Goal: Information Seeking & Learning: Learn about a topic

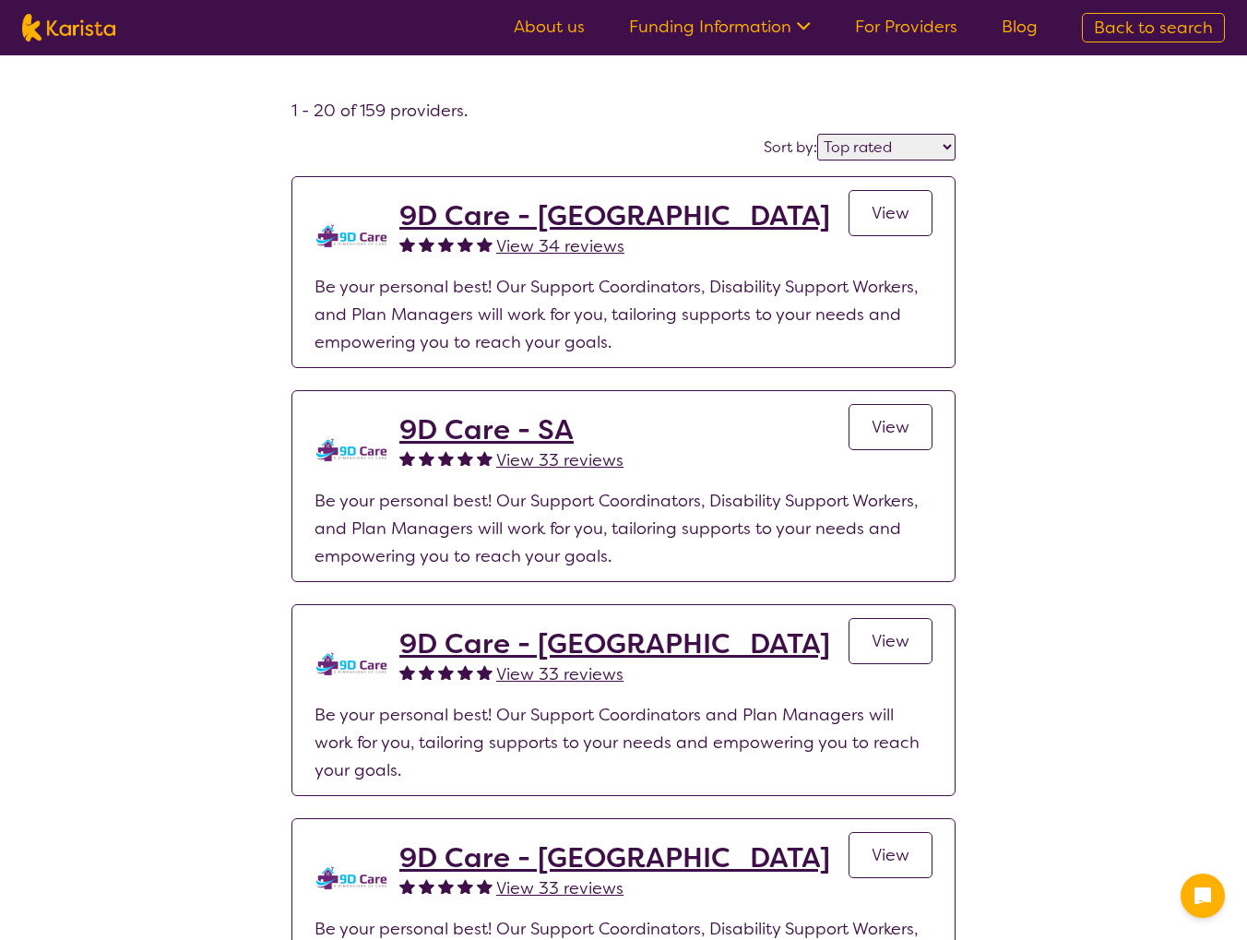
select select "by_score"
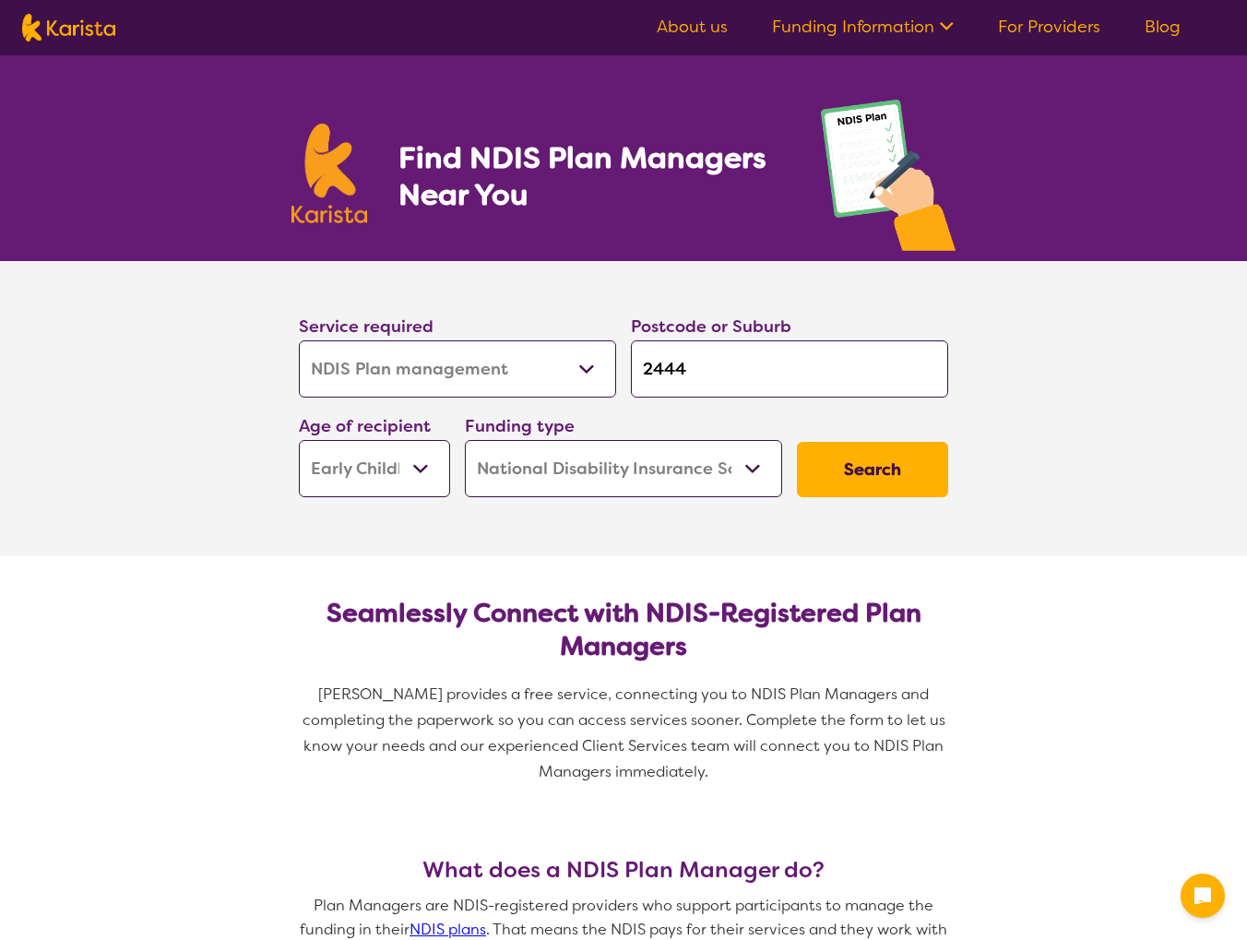
select select "NDIS Plan management"
select select "EC"
select select "NDIS"
select select "NDIS Plan management"
select select "EC"
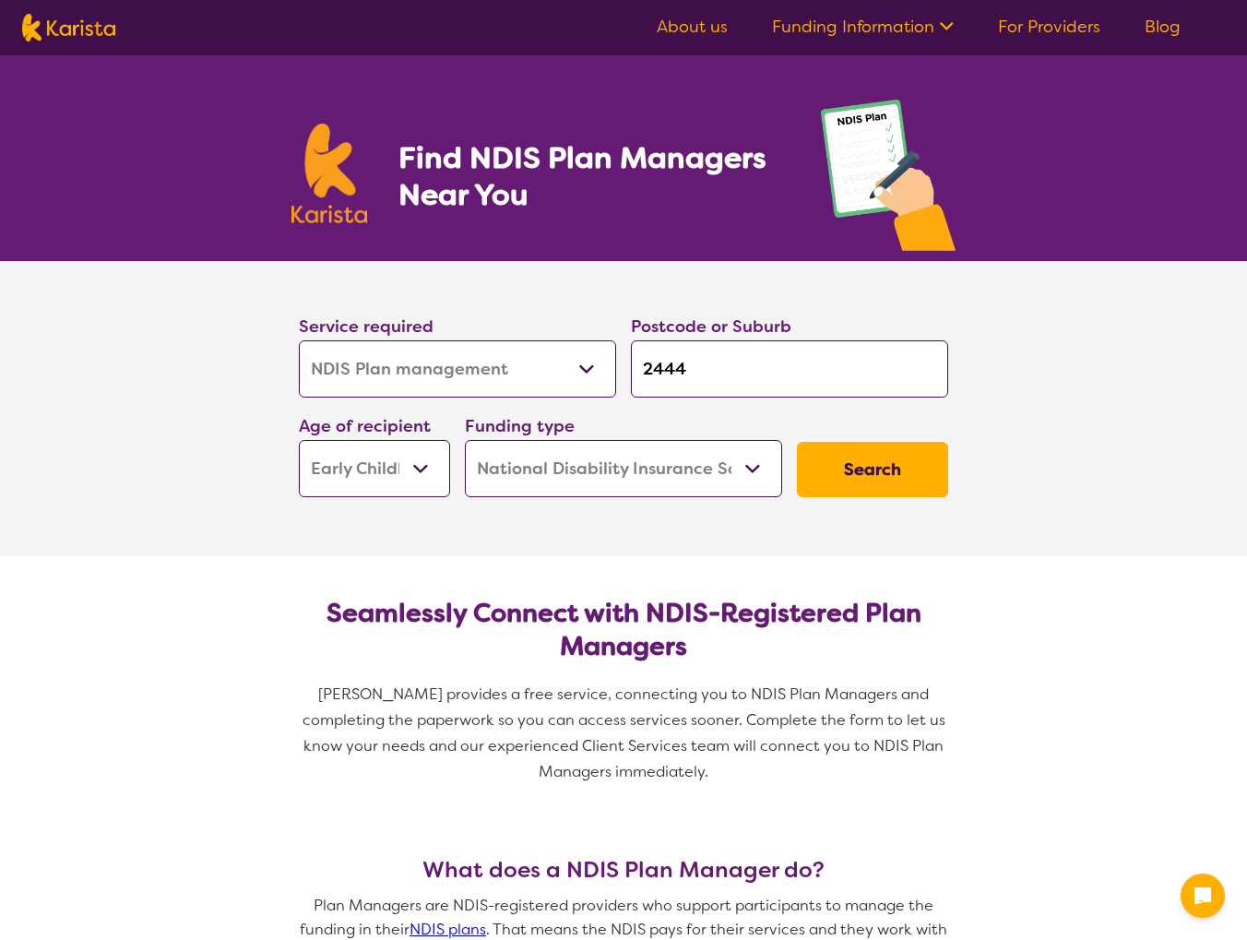
select select "NDIS"
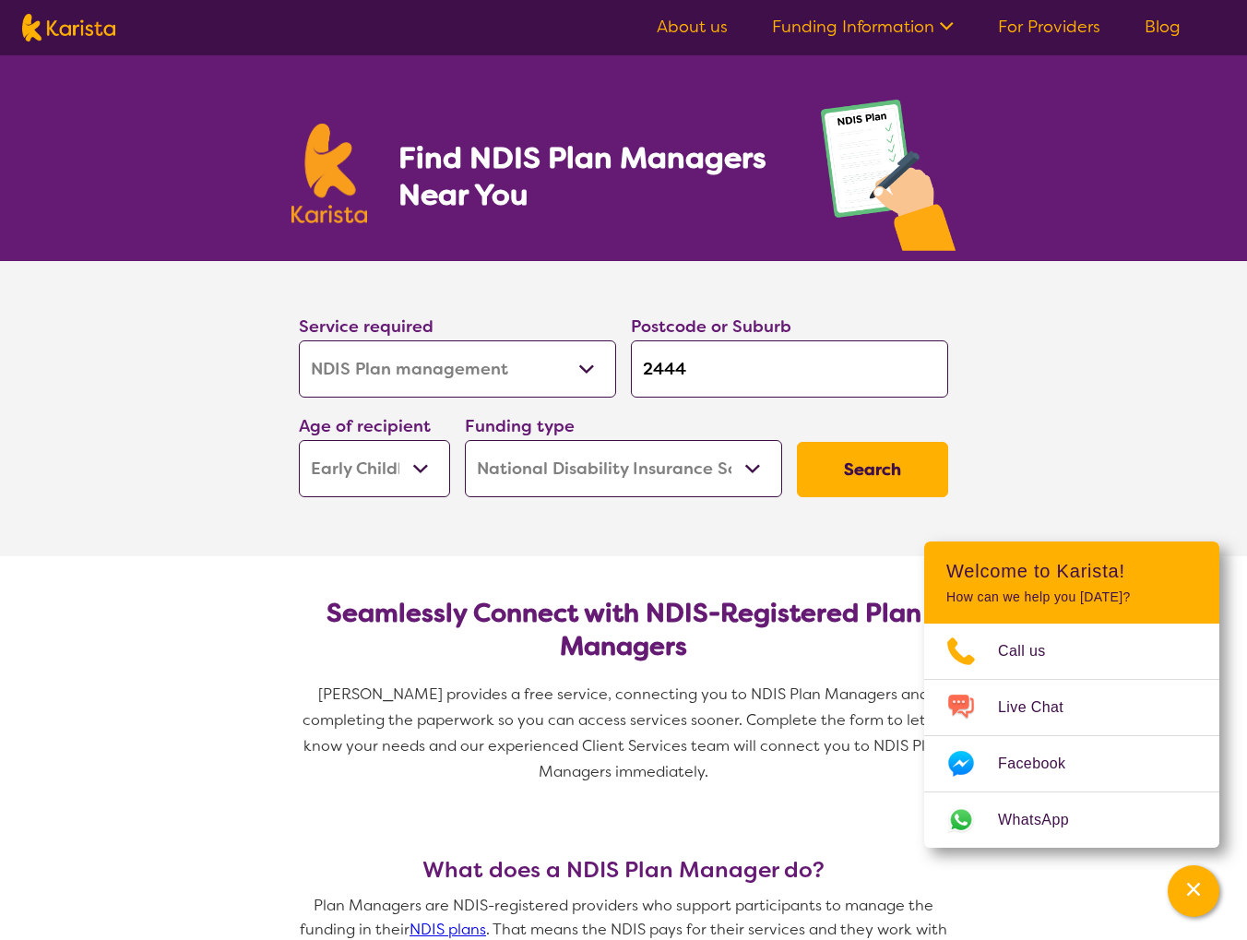
drag, startPoint x: 695, startPoint y: 370, endPoint x: 604, endPoint y: 325, distance: 101.9
click at [586, 362] on div "Service required Allied Health Assistant Assessment ([MEDICAL_DATA] or [MEDICAL…" at bounding box center [623, 404] width 664 height 199
type input "2"
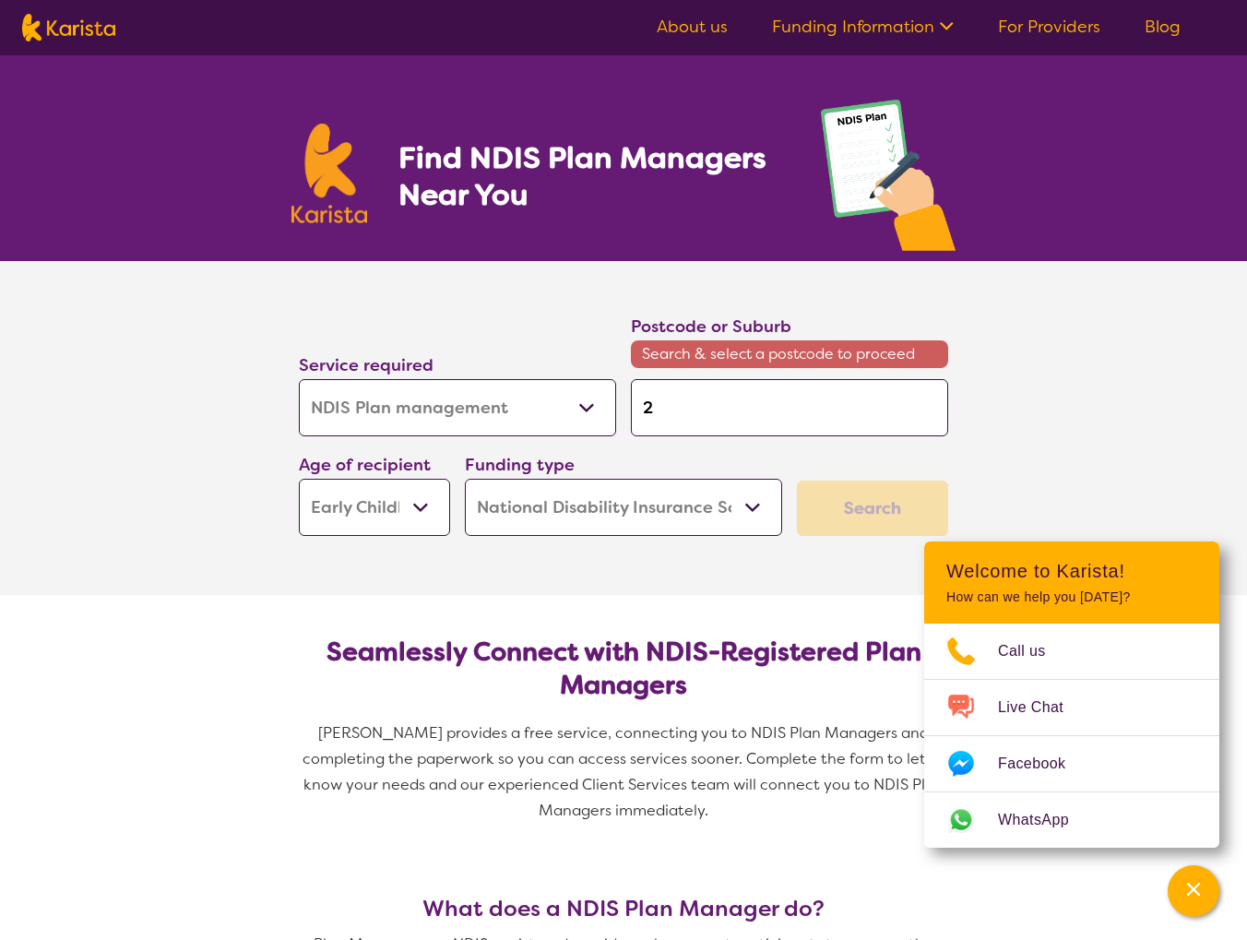
type input "23"
type input "230"
type input "2300"
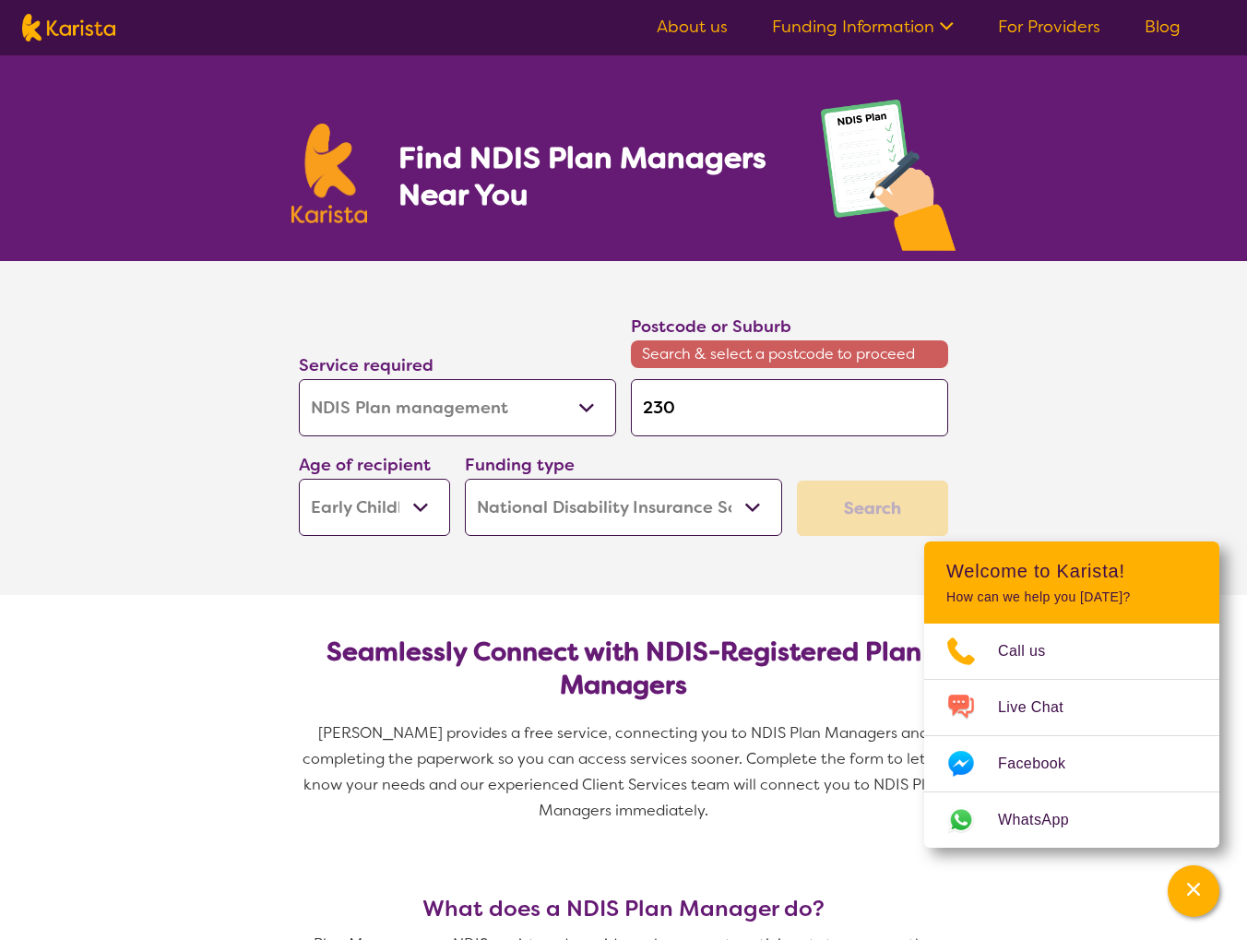
type input "2300"
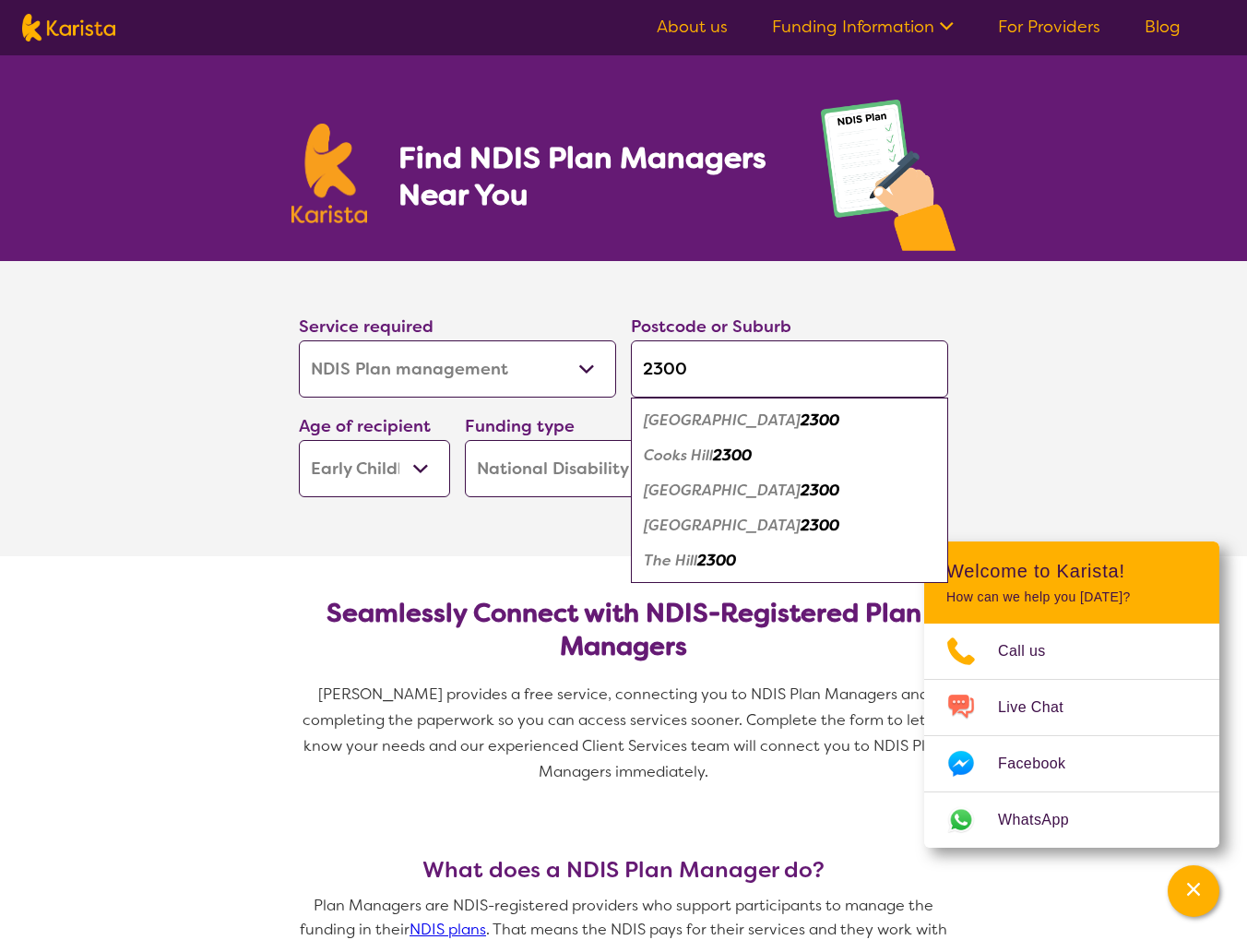
type input "2300"
click at [693, 445] on em "Cooks Hill" at bounding box center [678, 454] width 69 height 19
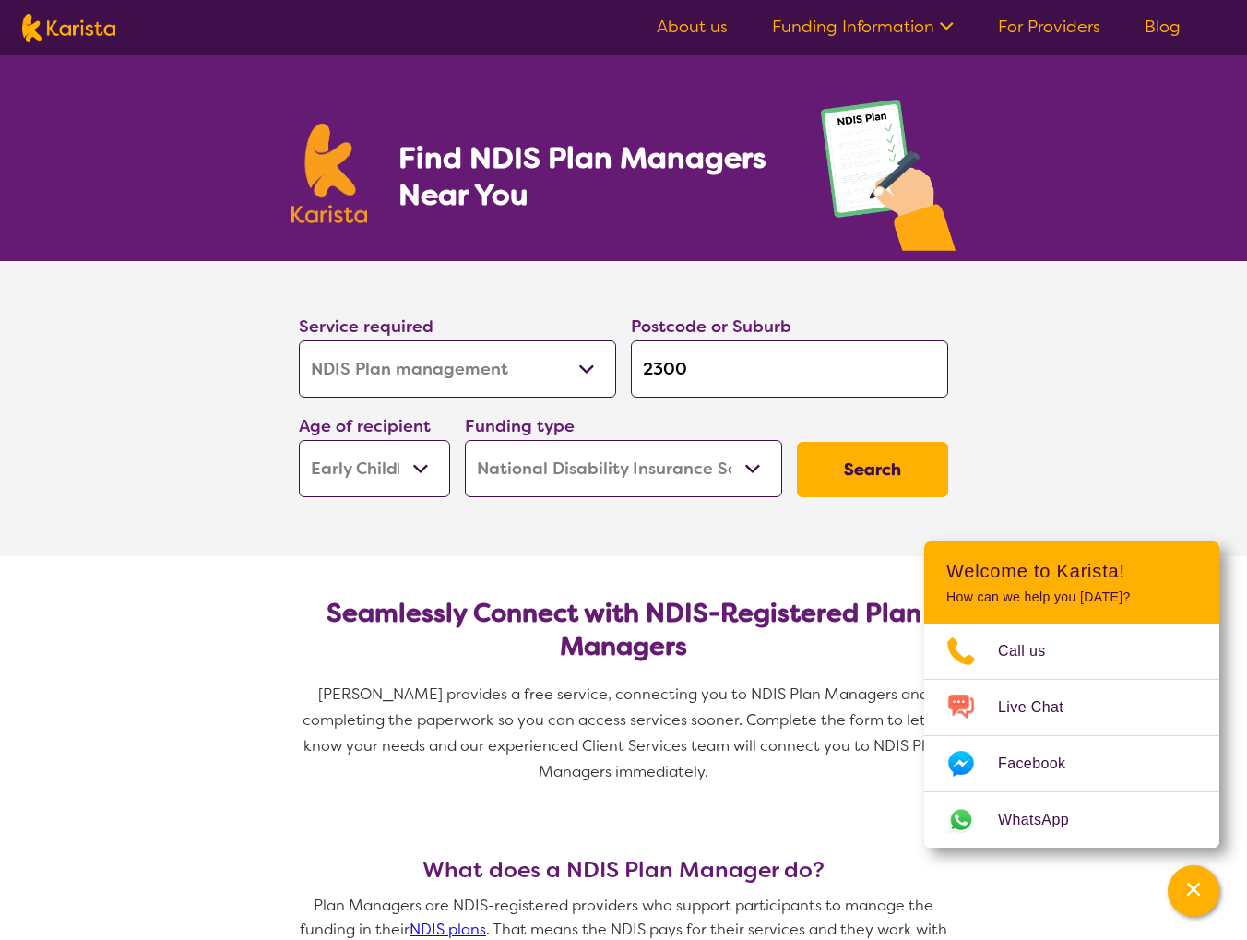
click at [848, 464] on button "Search" at bounding box center [872, 469] width 151 height 55
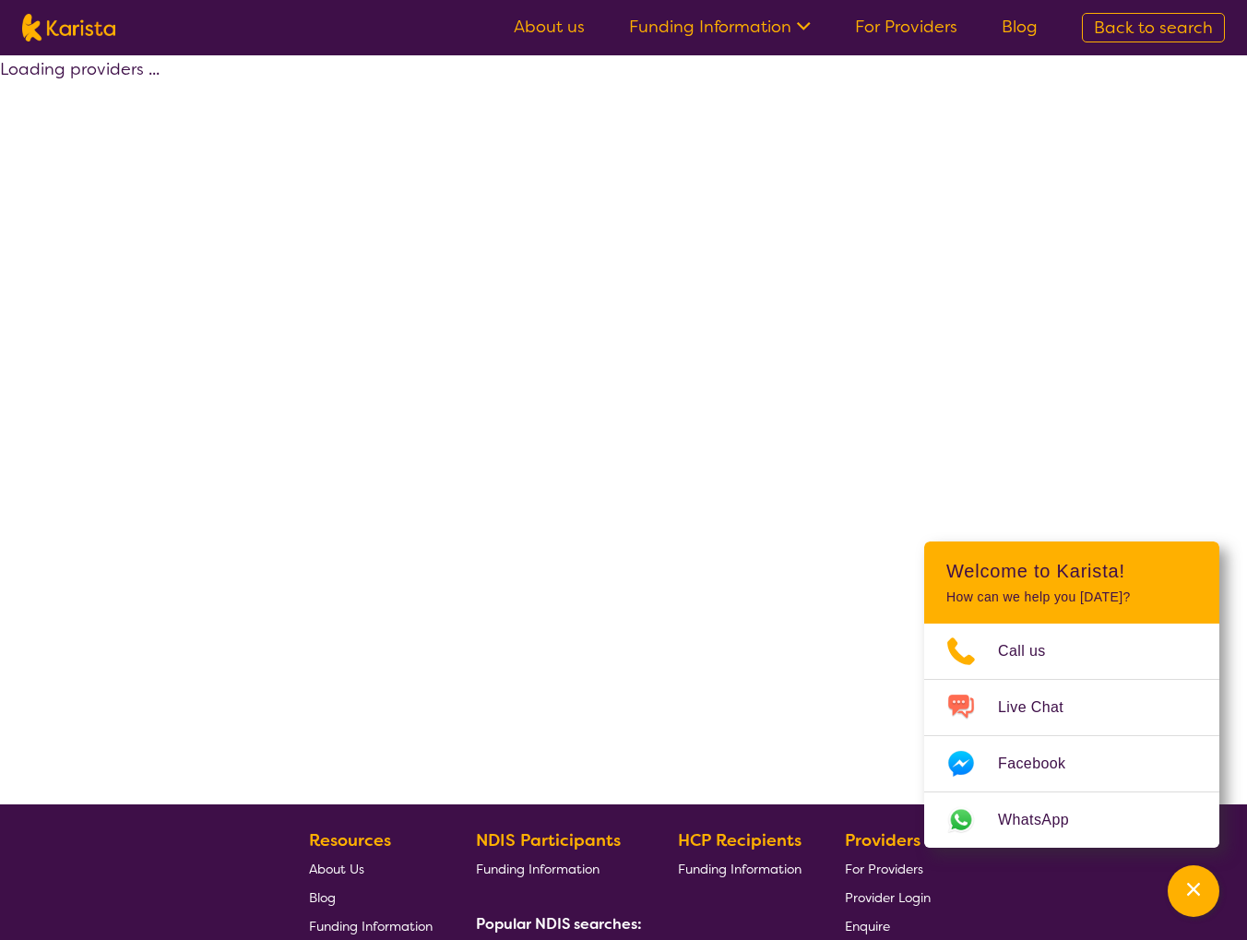
select select "by_score"
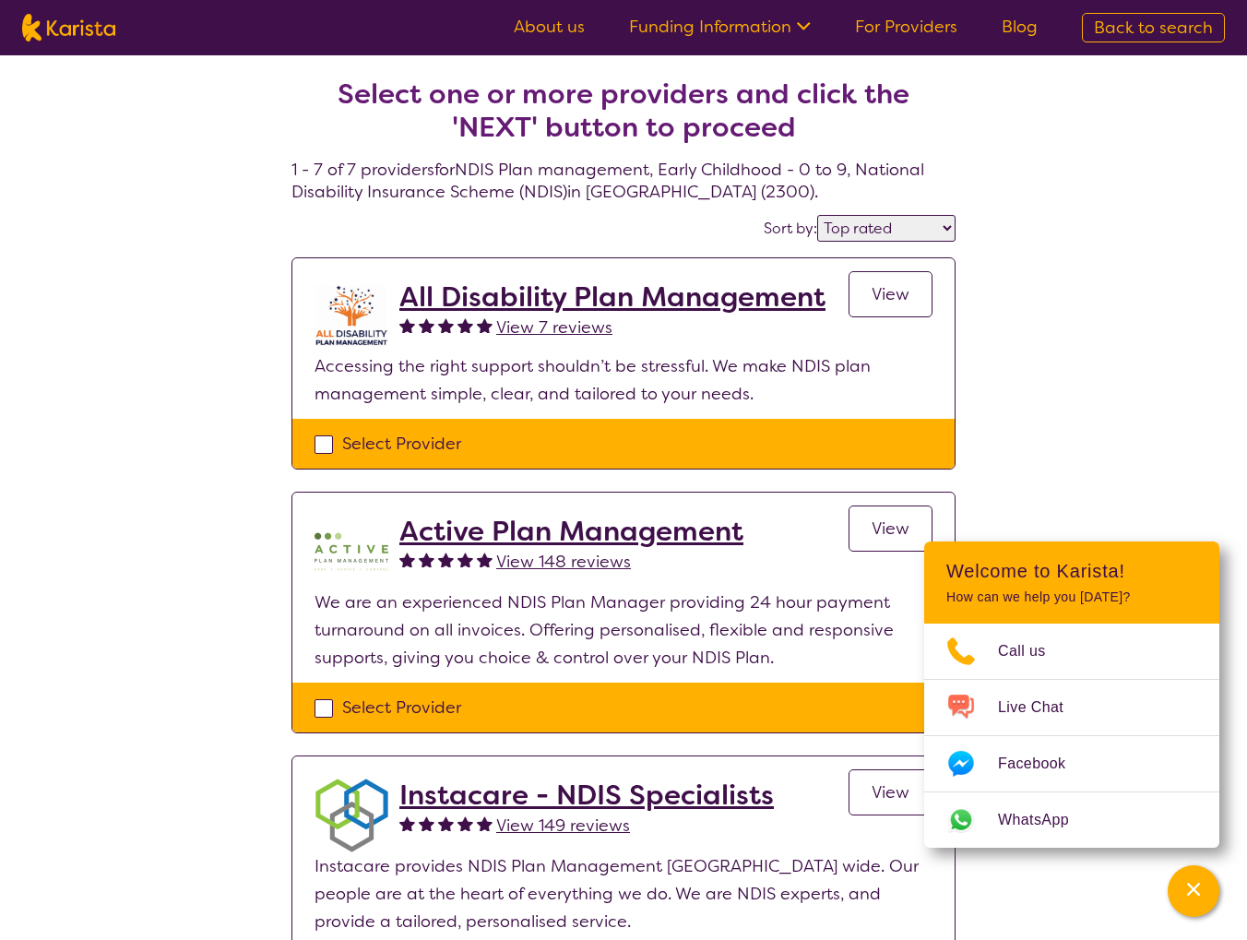
select select "NDIS Plan management"
select select "EC"
select select "NDIS"
select select "NDIS Plan management"
select select "EC"
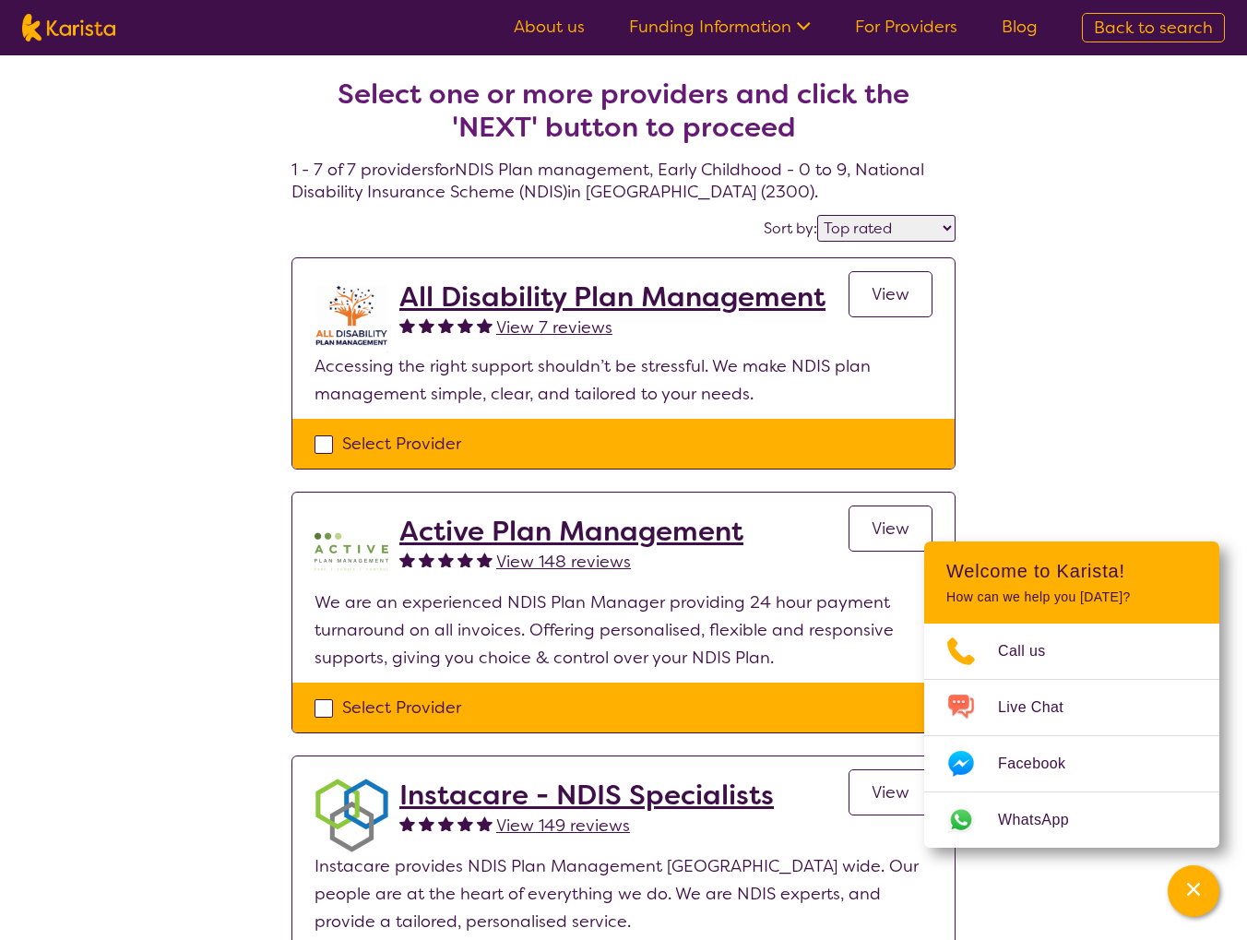
select select "NDIS"
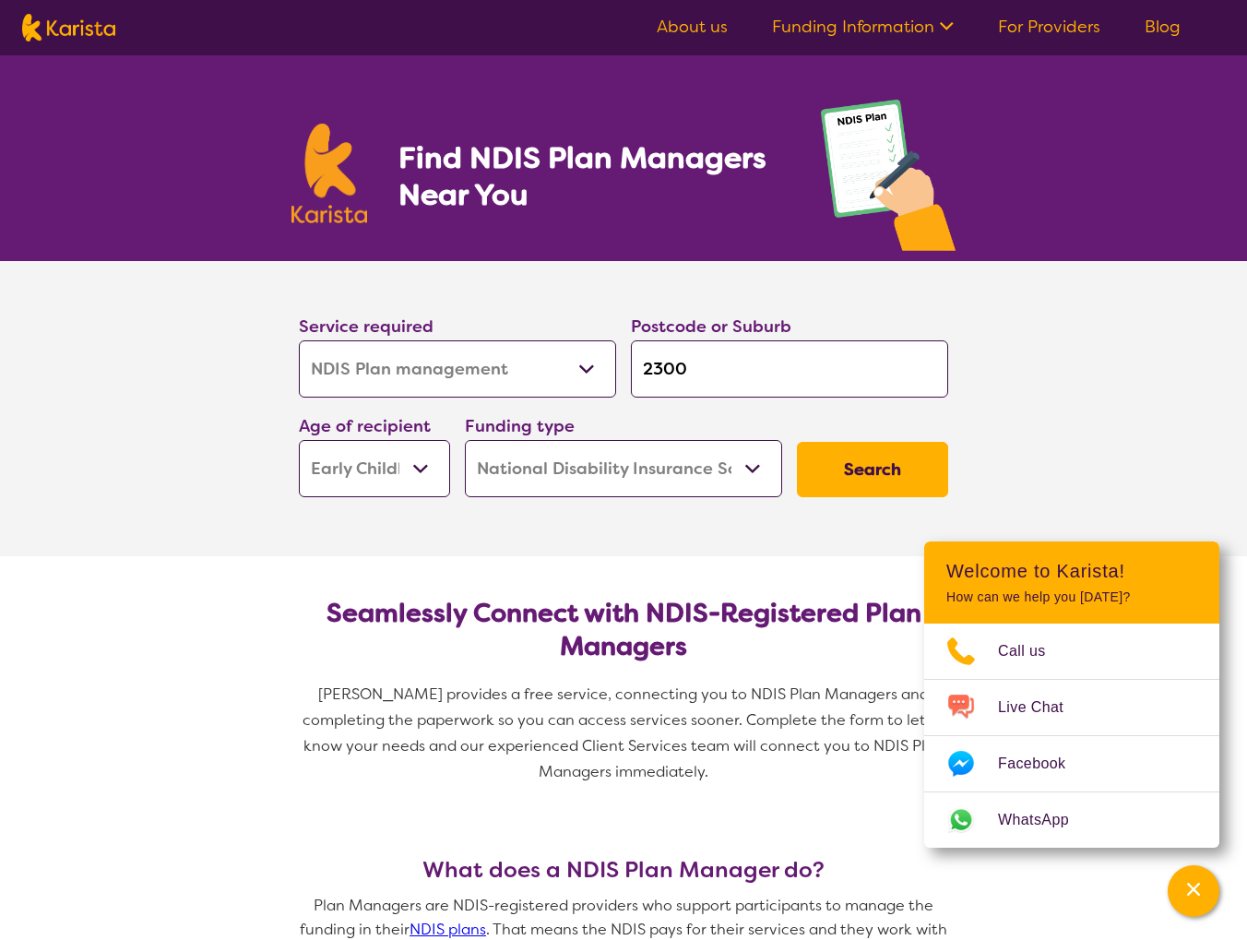
drag, startPoint x: 731, startPoint y: 365, endPoint x: 590, endPoint y: 353, distance: 141.6
click at [590, 359] on div "Service required Allied Health Assistant Assessment ([MEDICAL_DATA] or [MEDICAL…" at bounding box center [623, 404] width 664 height 199
type input "3"
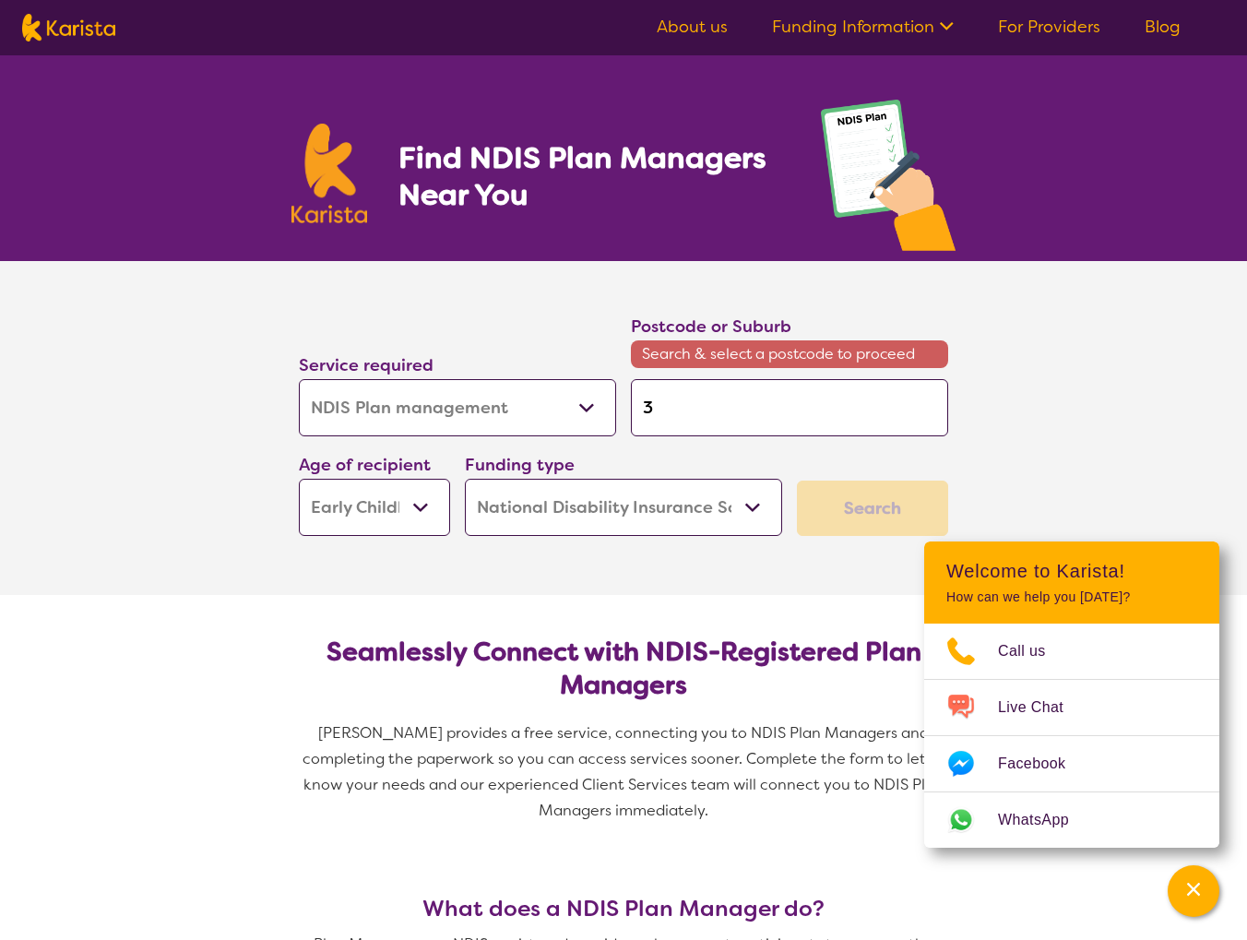
type input "30"
type input "300"
type input "3000"
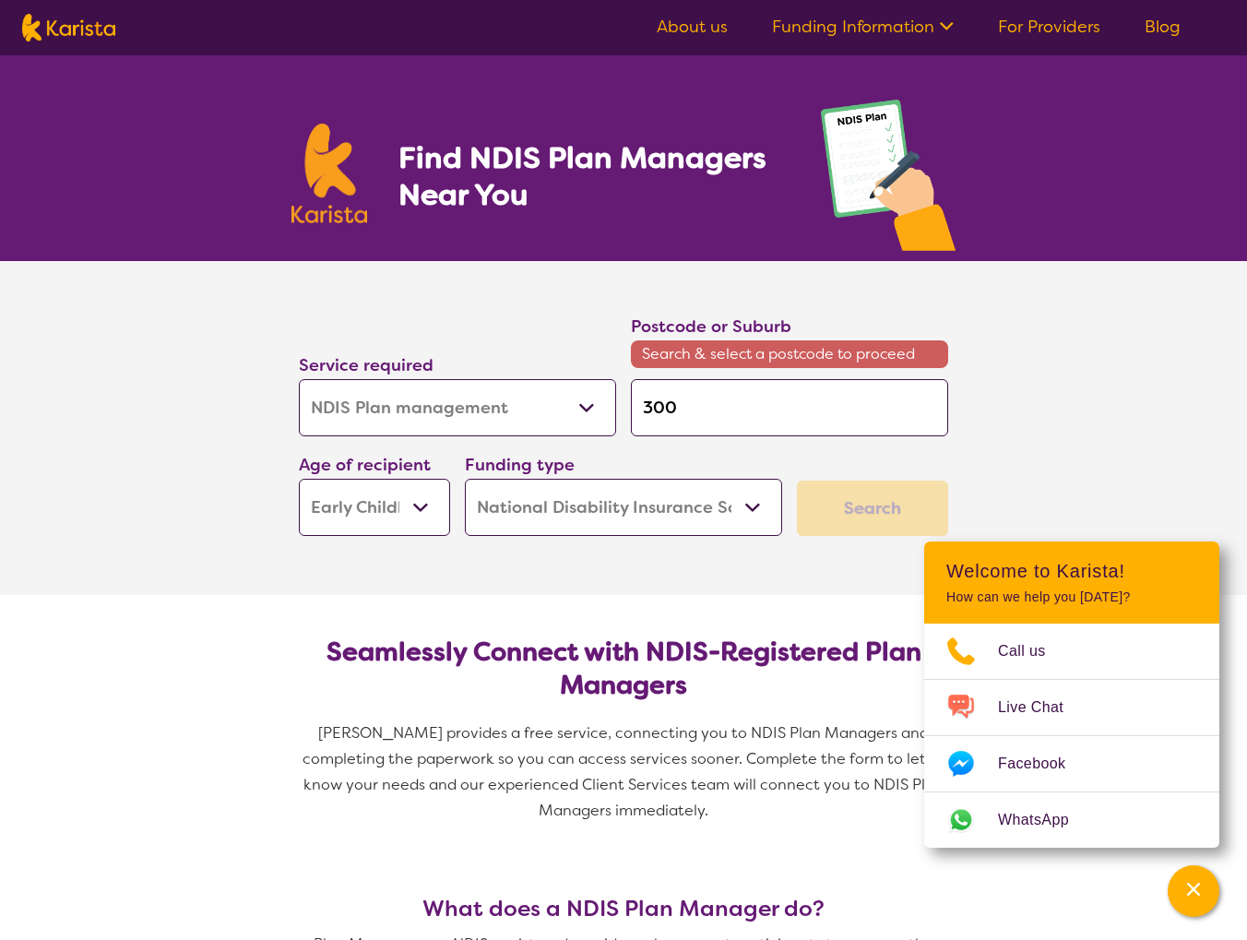
type input "3000"
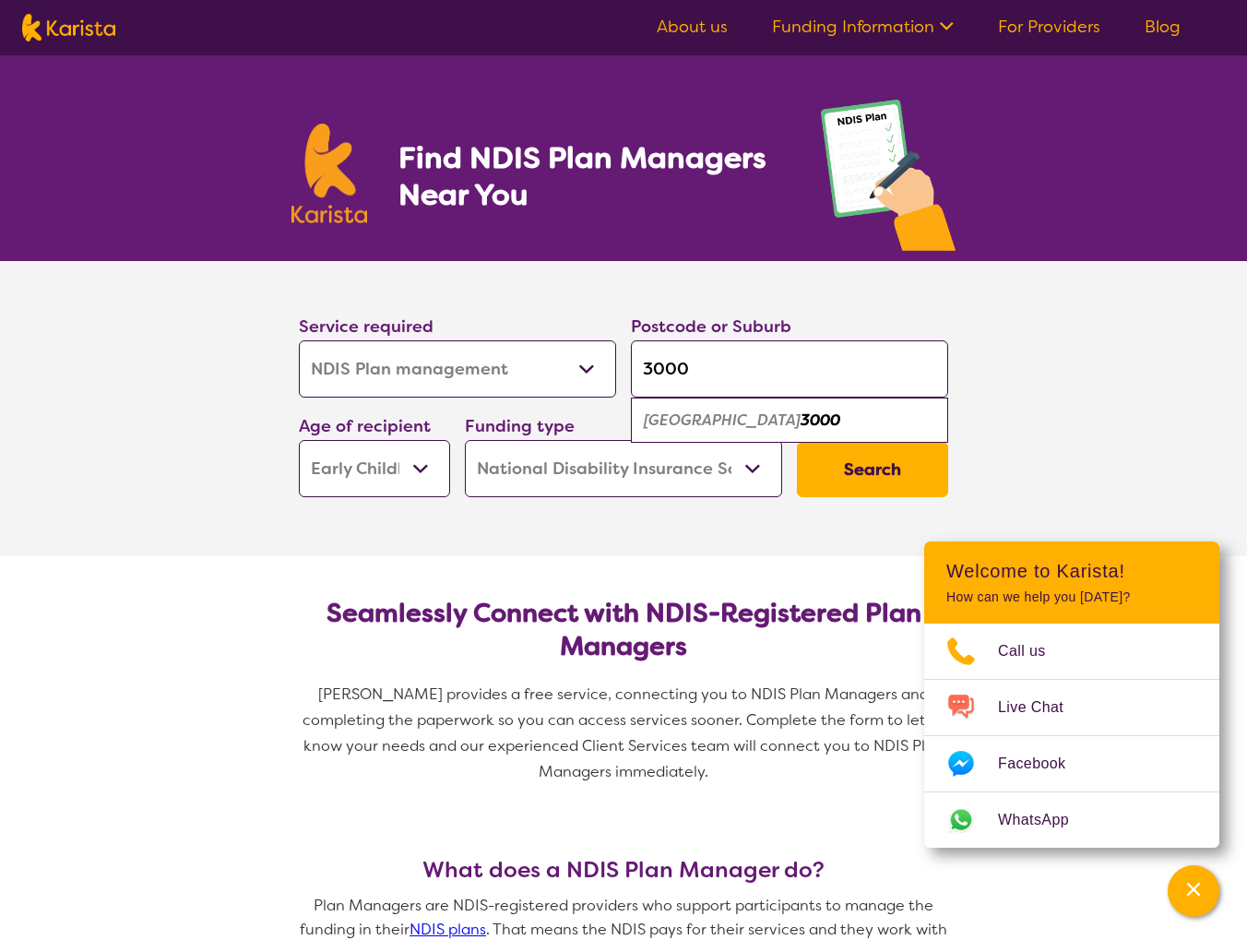
type input "3000"
click at [801, 420] on em "3000" at bounding box center [821, 419] width 40 height 19
click at [821, 454] on button "Search" at bounding box center [872, 469] width 151 height 55
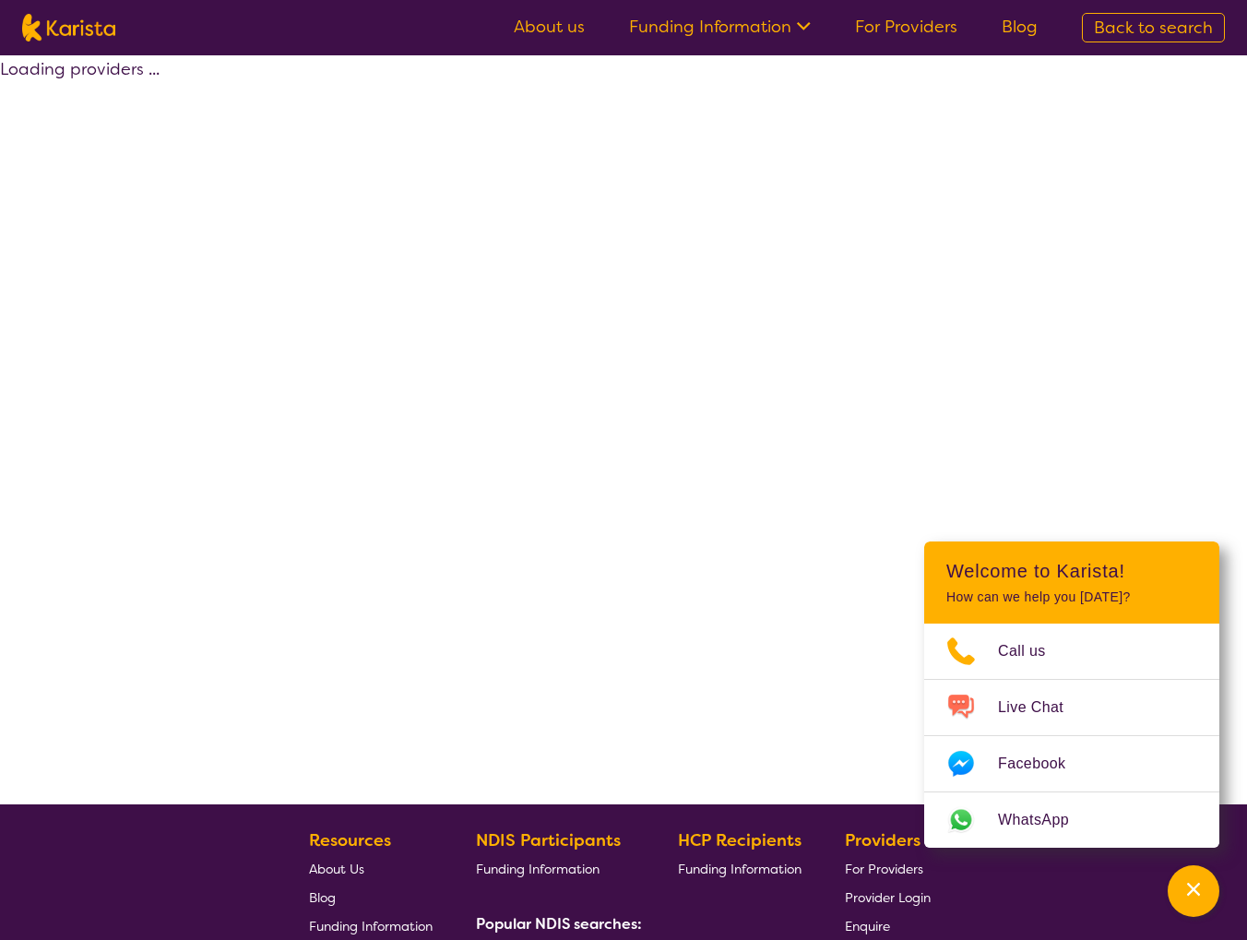
select select "by_score"
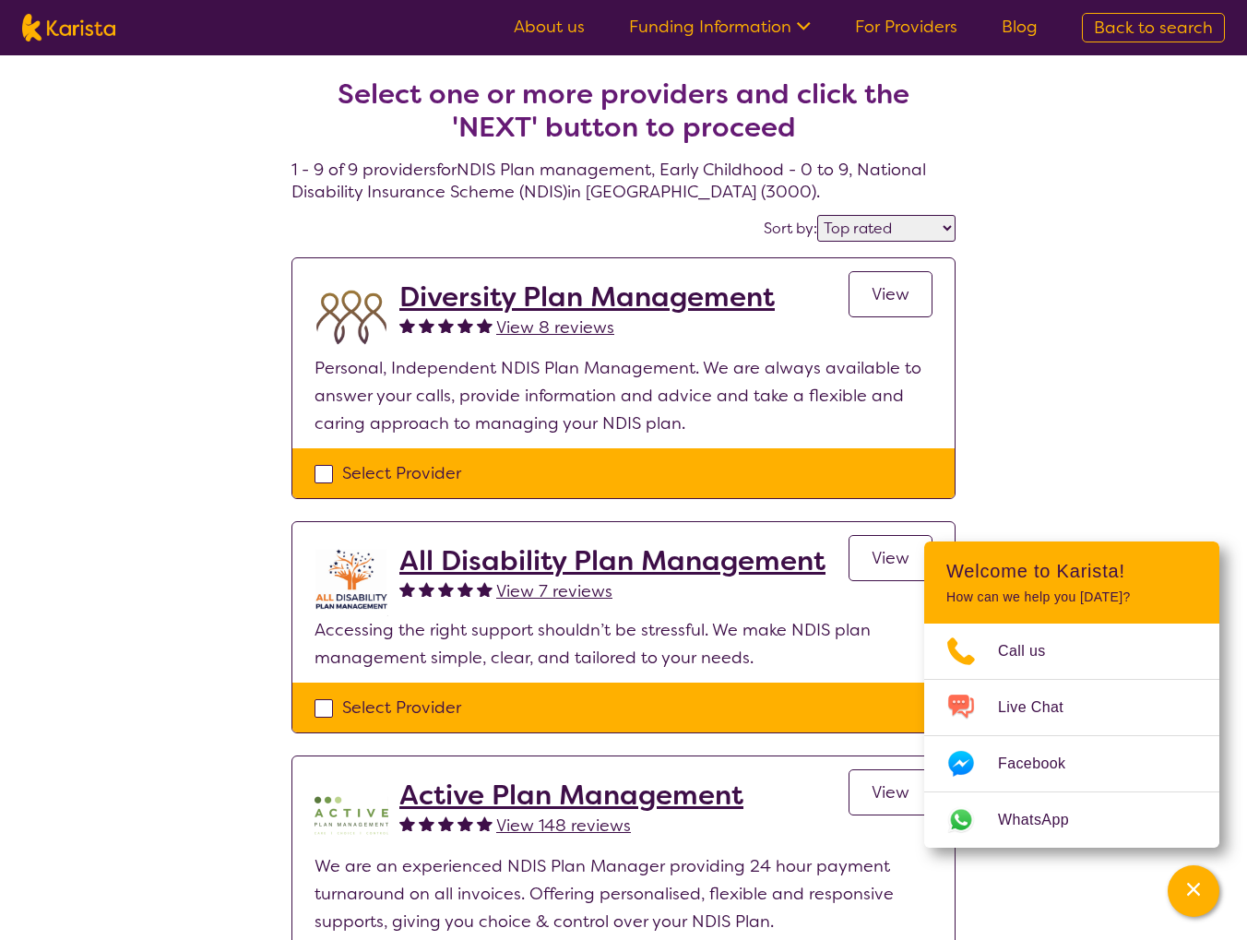
click at [1128, 22] on span "Back to search" at bounding box center [1153, 28] width 119 height 22
select select "NDIS Plan management"
select select "EC"
select select "NDIS"
select select "NDIS Plan management"
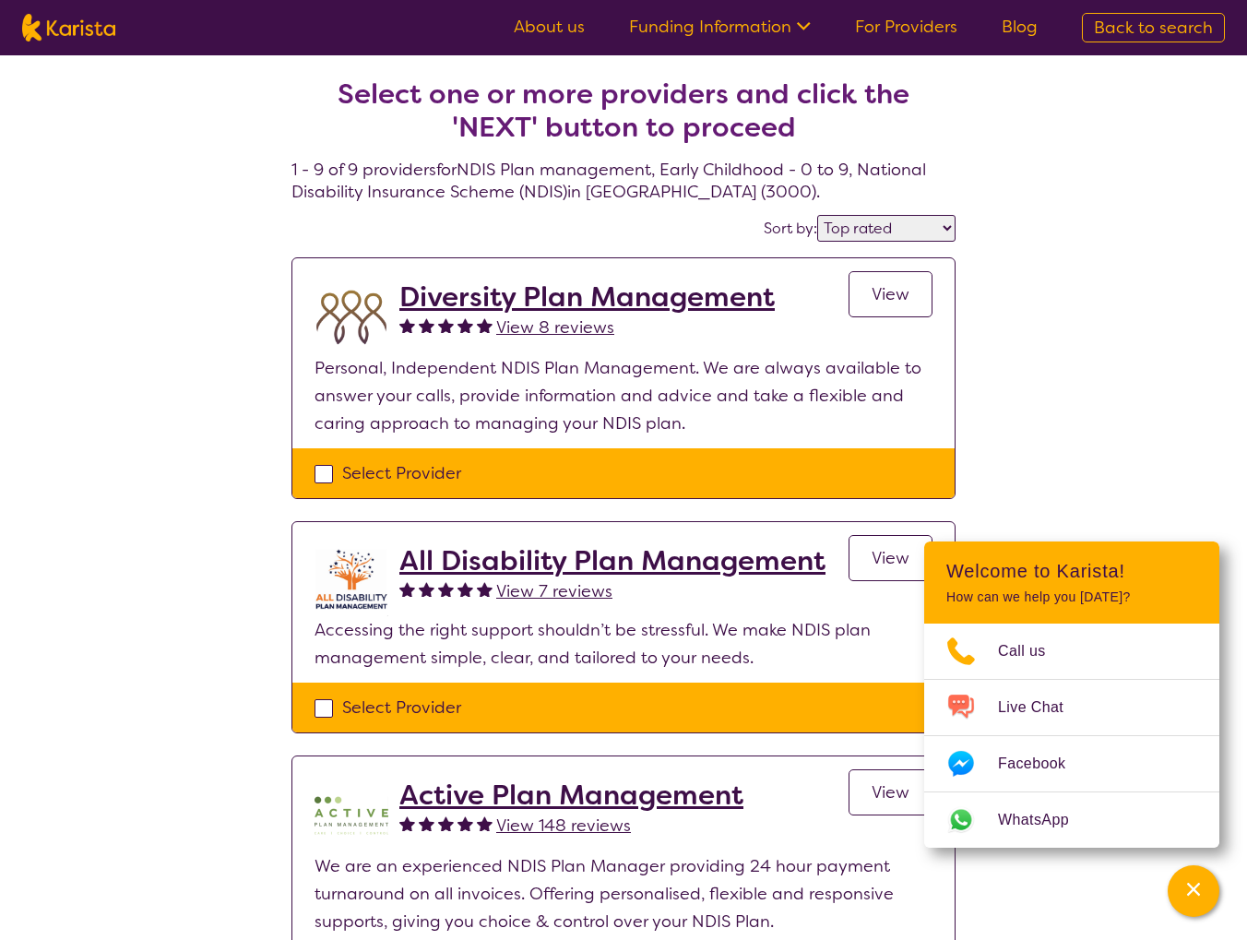
select select "EC"
select select "NDIS"
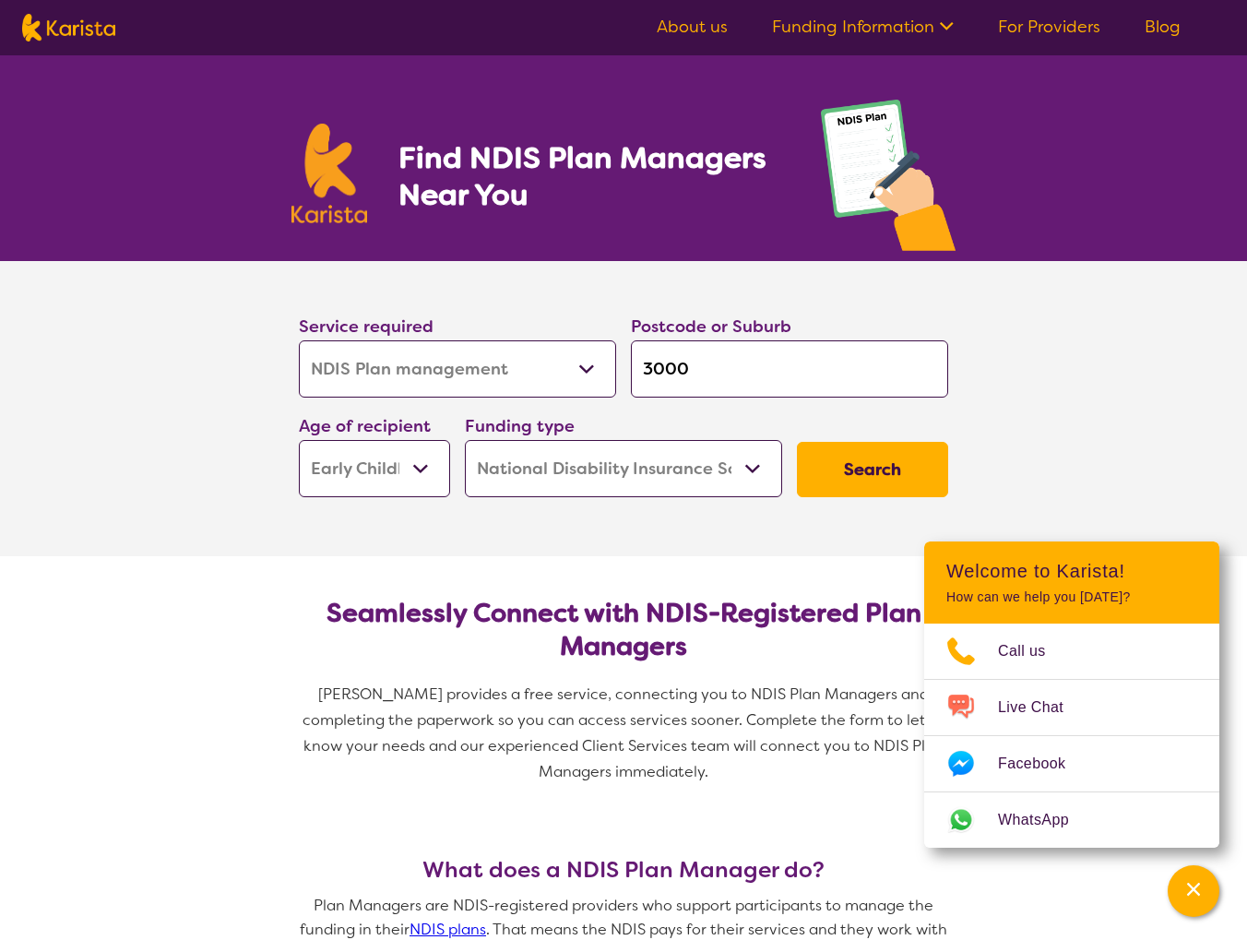
drag, startPoint x: 742, startPoint y: 368, endPoint x: 481, endPoint y: 368, distance: 261.9
click at [481, 368] on div "Service required Allied Health Assistant Assessment ([MEDICAL_DATA] or [MEDICAL…" at bounding box center [623, 404] width 664 height 199
type input "2"
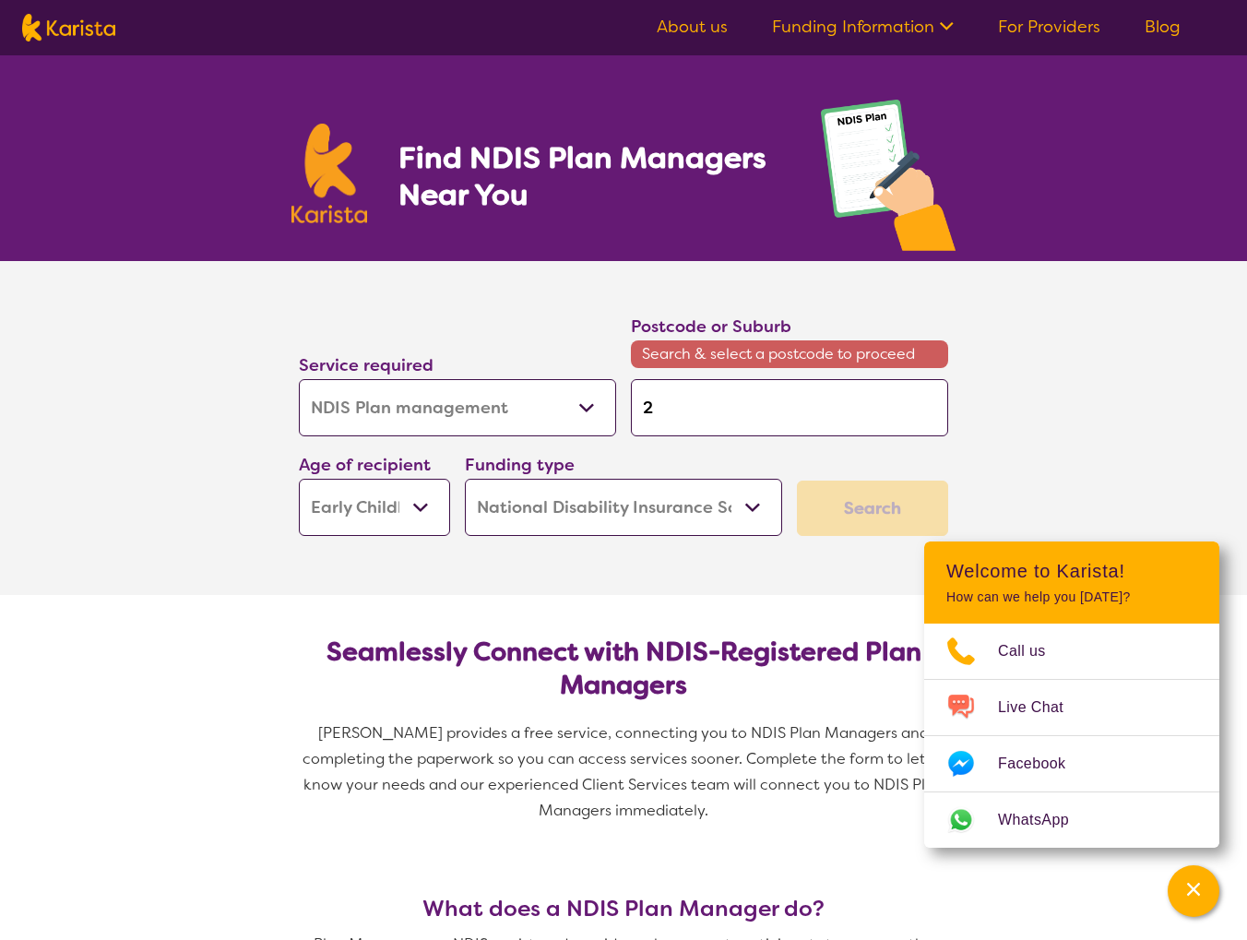
type input "20"
type input "200"
type input "2000"
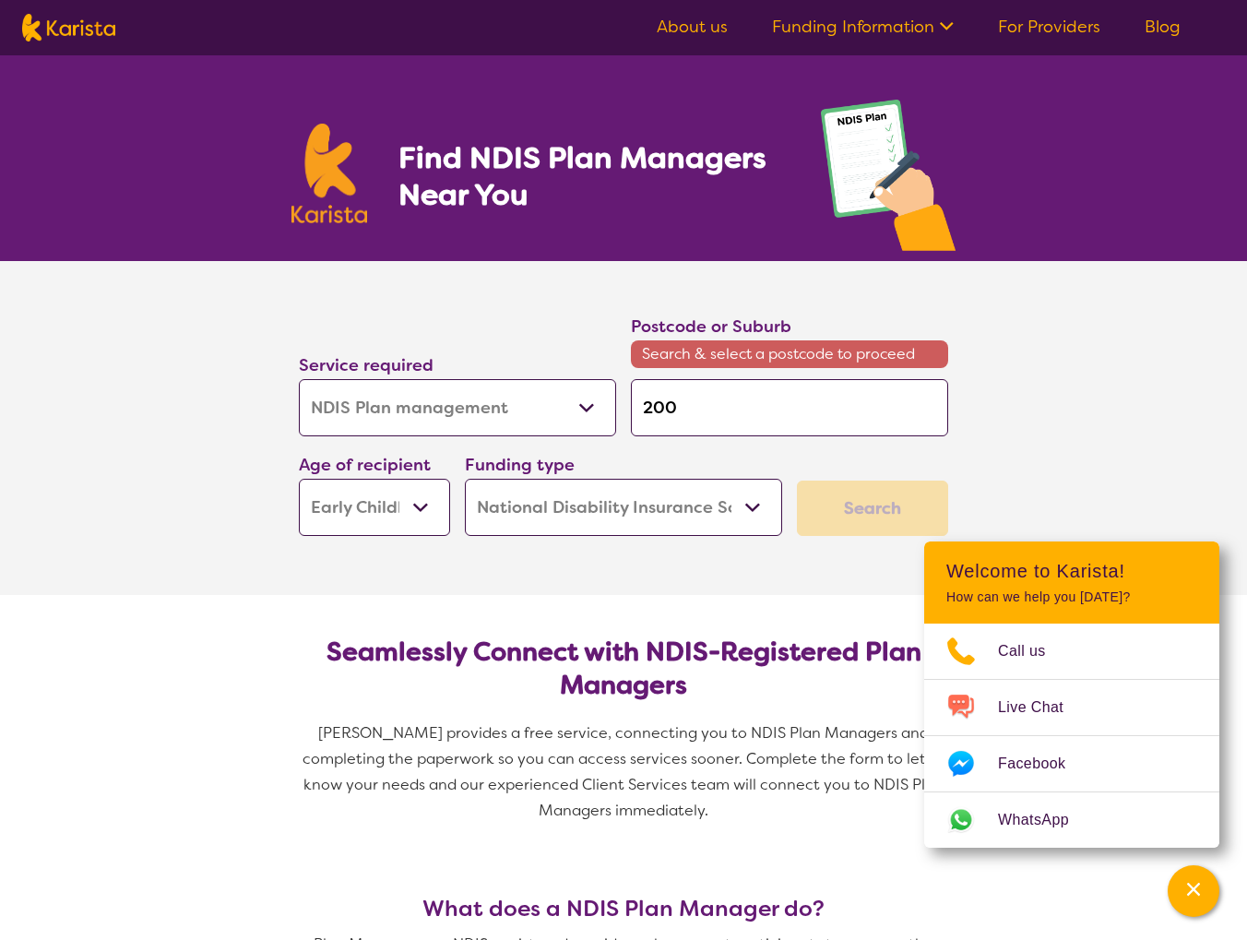
type input "2000"
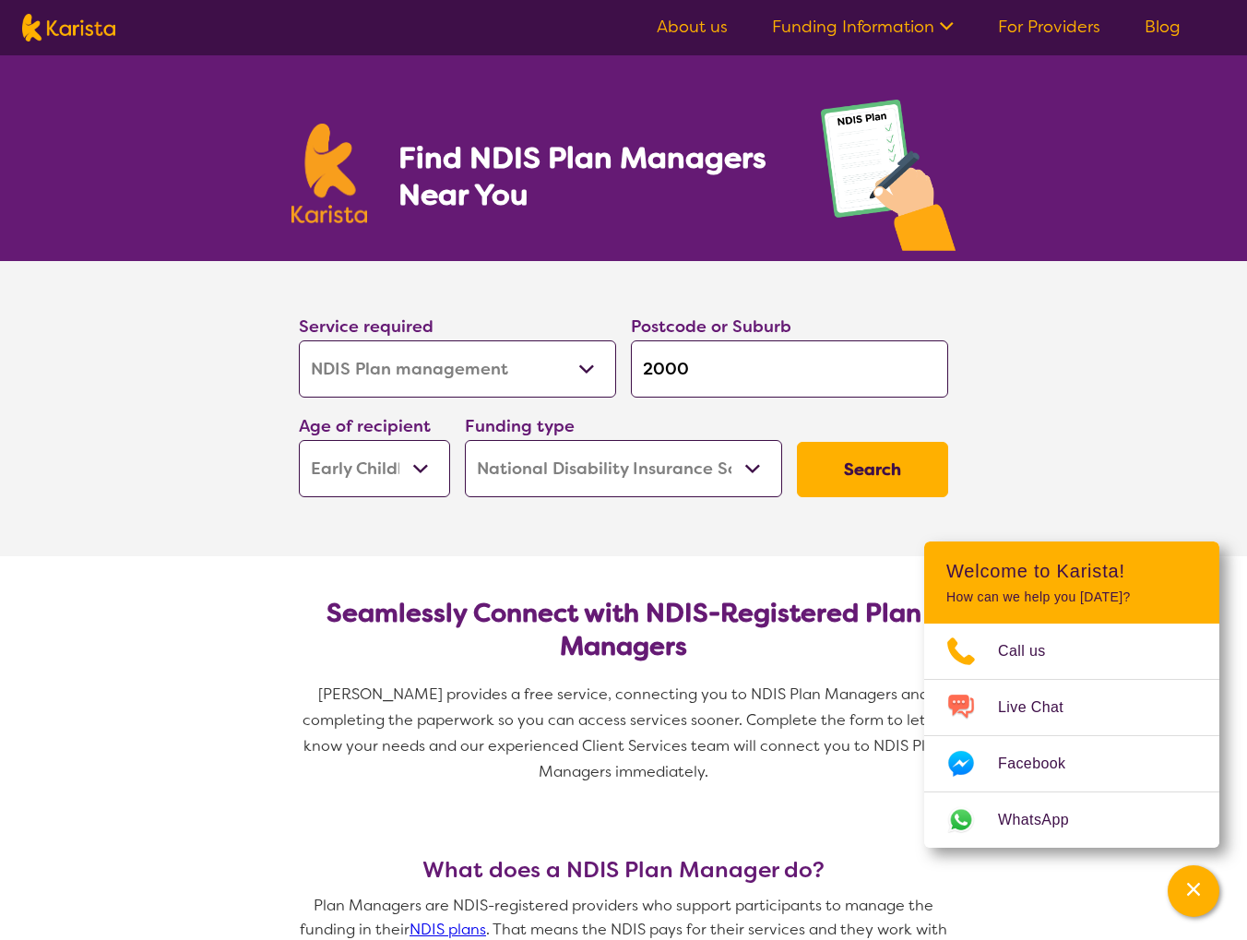
click button "Search" at bounding box center [872, 469] width 151 height 55
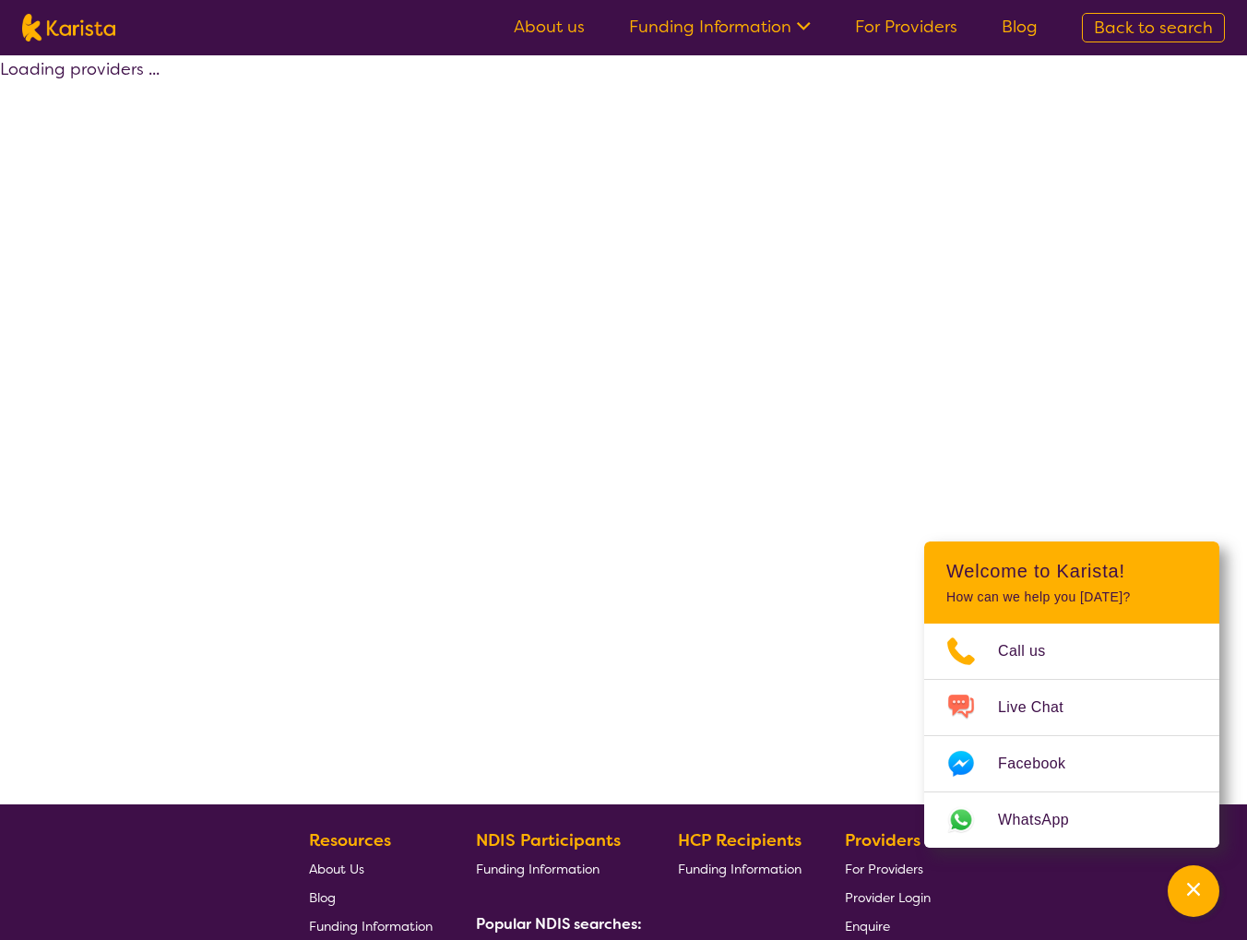
select select "by_score"
